Goal: Task Accomplishment & Management: Manage account settings

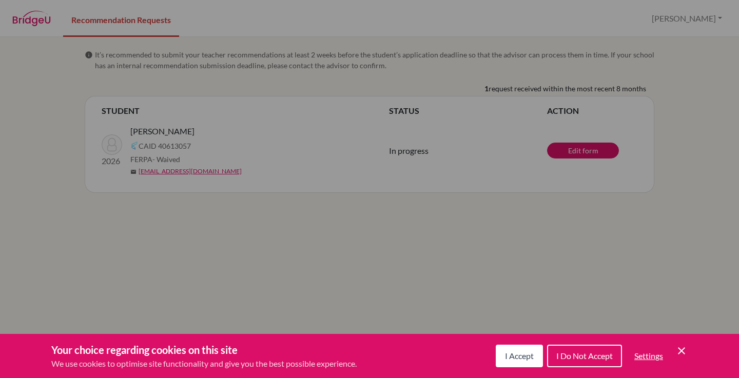
click at [522, 362] on button "I Accept" at bounding box center [519, 356] width 47 height 23
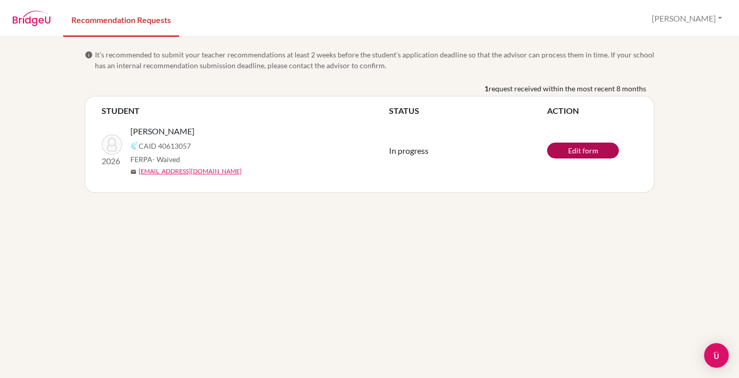
click at [587, 152] on link "Edit form" at bounding box center [583, 151] width 72 height 16
click at [158, 24] on link "Recommendation Requests" at bounding box center [121, 19] width 116 height 35
click at [718, 21] on button "[PERSON_NAME]" at bounding box center [687, 19] width 80 height 20
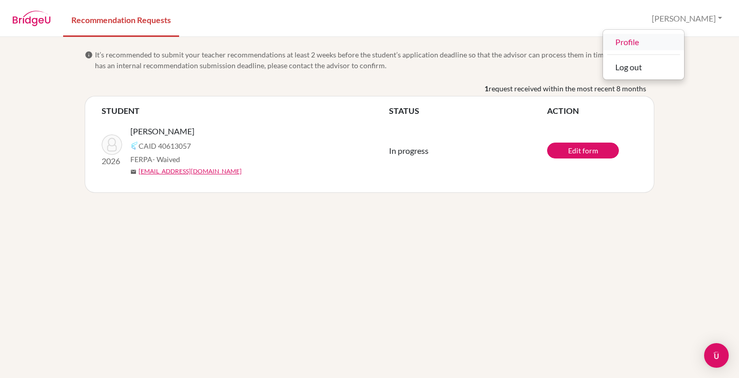
click at [684, 41] on link "Profile" at bounding box center [643, 42] width 81 height 16
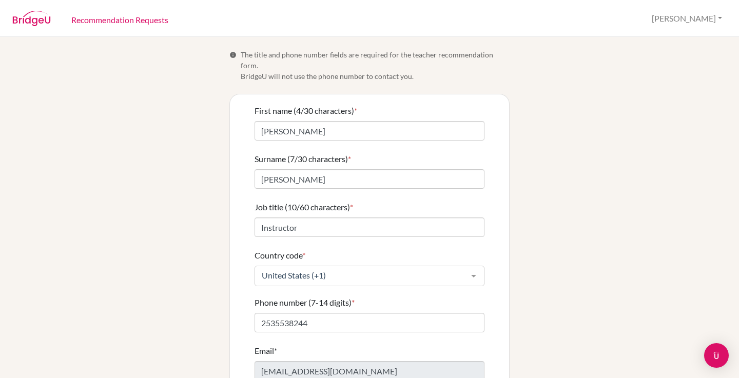
click at [40, 21] on img at bounding box center [31, 18] width 39 height 15
